Goal: Task Accomplishment & Management: Manage account settings

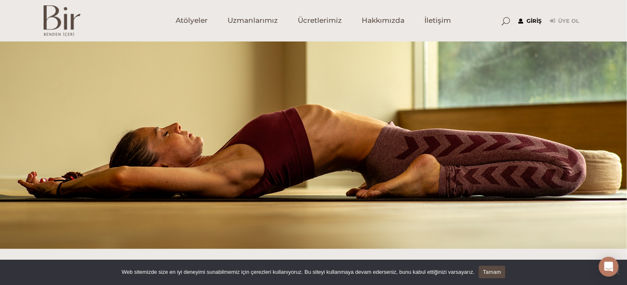
type input "merveerol389@gmail.com"
click at [526, 21] on link "Giriş" at bounding box center [529, 21] width 23 height 10
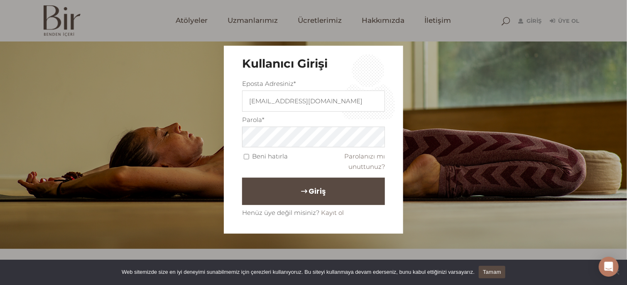
click at [309, 194] on span "Giriş" at bounding box center [317, 191] width 17 height 14
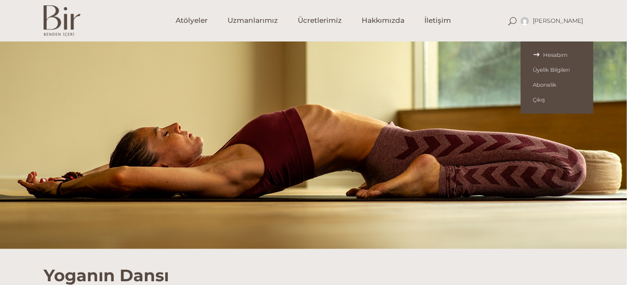
click at [556, 54] on span "Hesabım" at bounding box center [557, 54] width 49 height 7
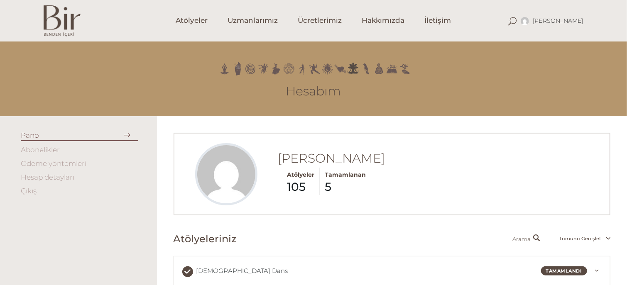
click at [38, 151] on link "Abonelikler" at bounding box center [40, 150] width 39 height 8
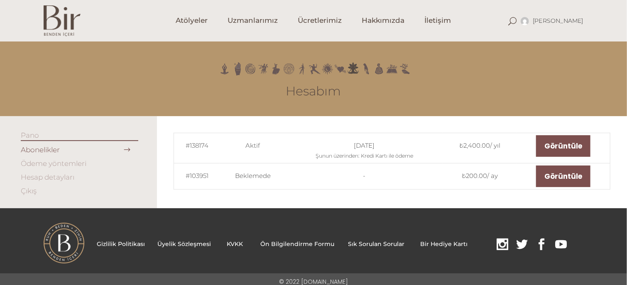
click at [62, 27] on img at bounding box center [62, 20] width 37 height 31
